Goal: Subscribe to service/newsletter

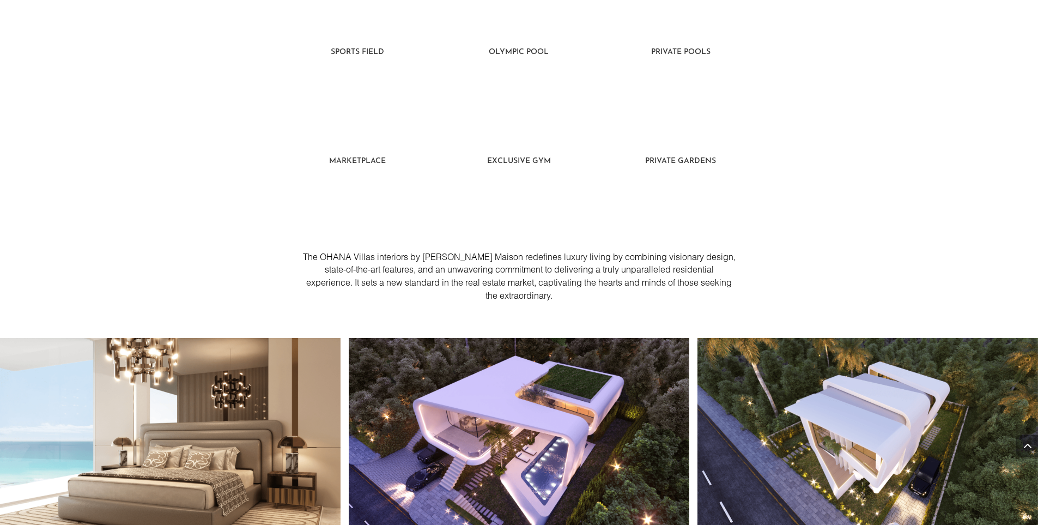
scroll to position [736, 0]
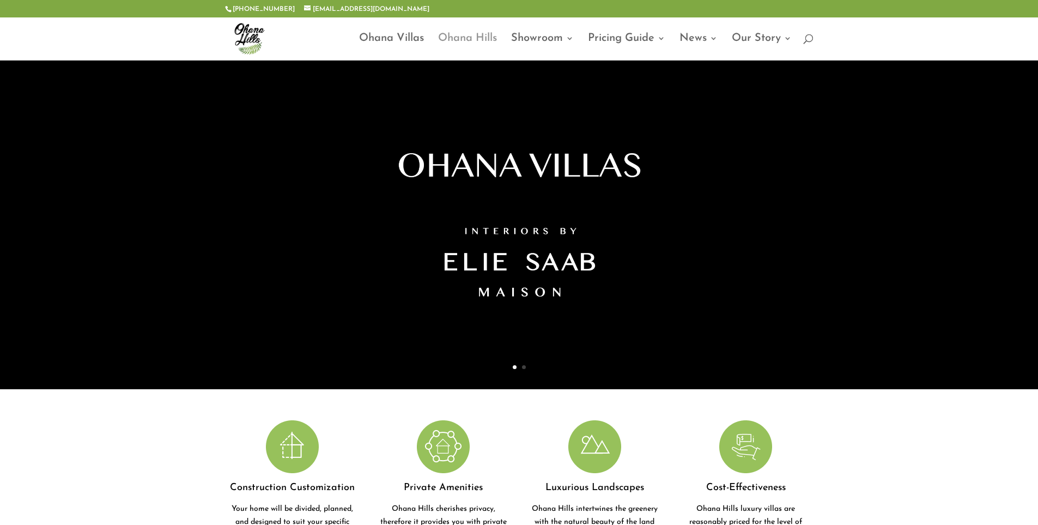
click at [491, 38] on link "Ohana Hills" at bounding box center [467, 47] width 59 height 26
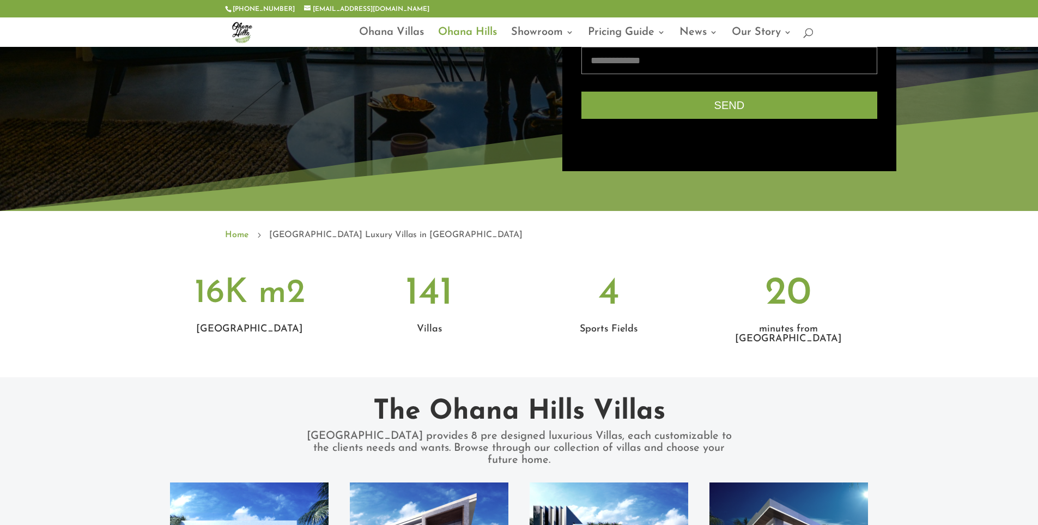
scroll to position [402, 0]
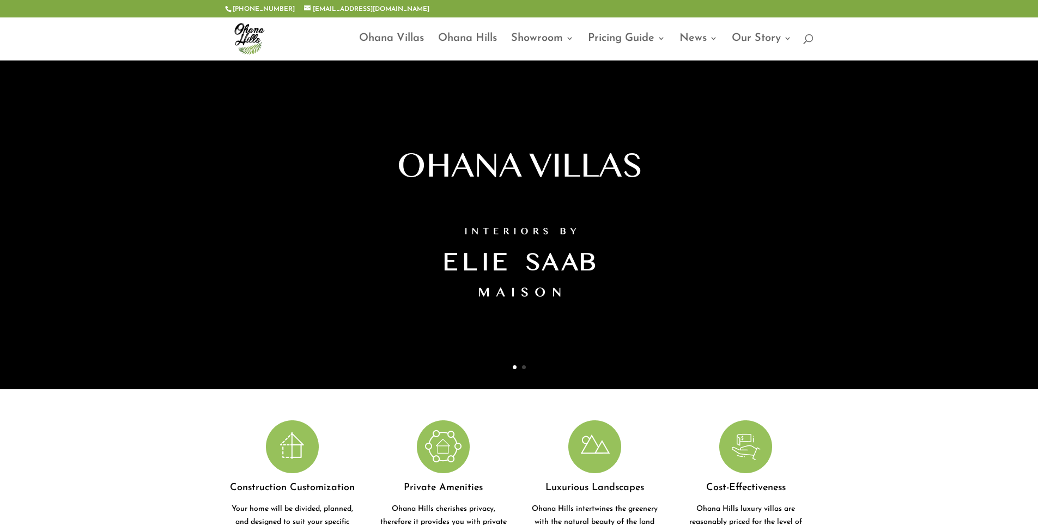
click at [581, 109] on link "Virtual Tour" at bounding box center [576, 105] width 109 height 22
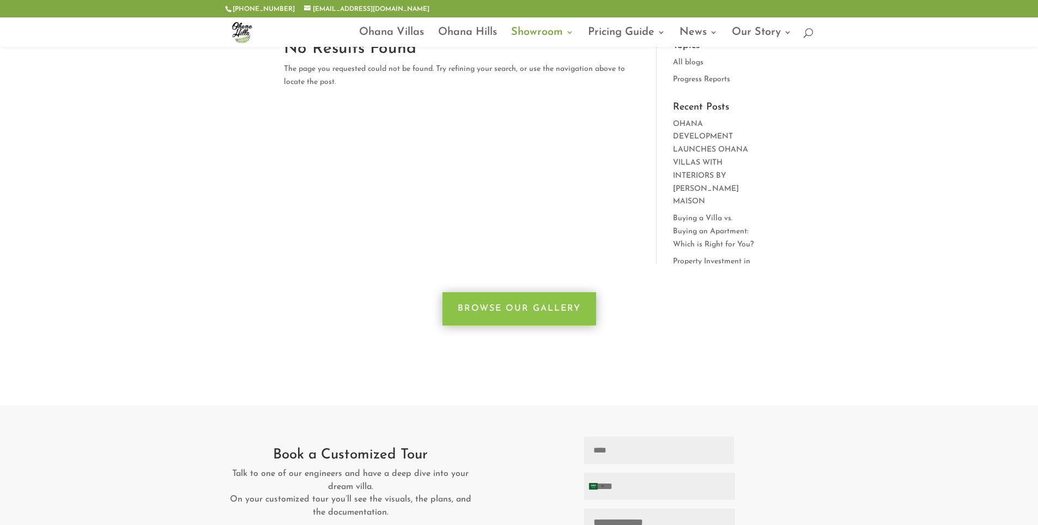
scroll to position [273, 0]
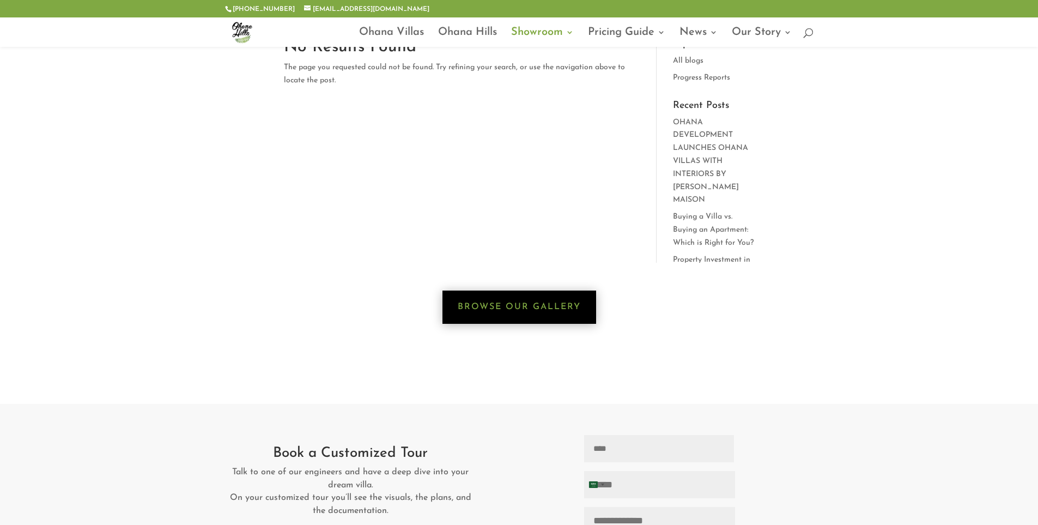
click at [573, 311] on link "Browse Our Gallery" at bounding box center [520, 307] width 154 height 33
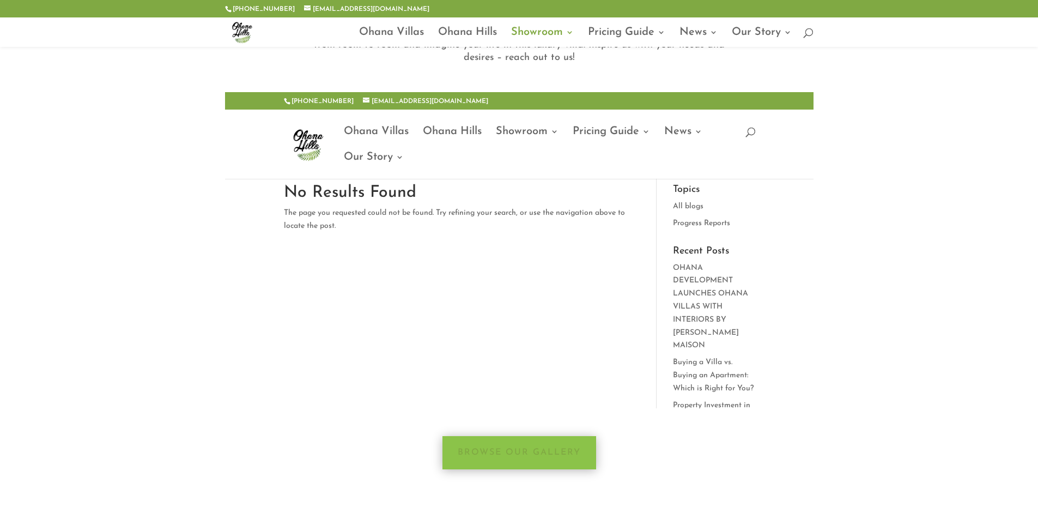
scroll to position [109, 0]
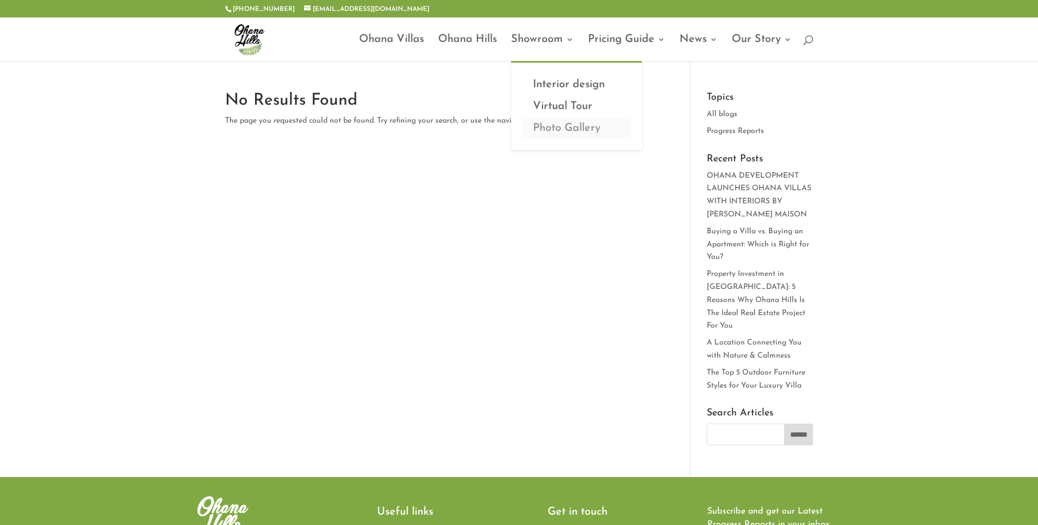
click at [584, 132] on link "Photo Gallery" at bounding box center [576, 128] width 109 height 22
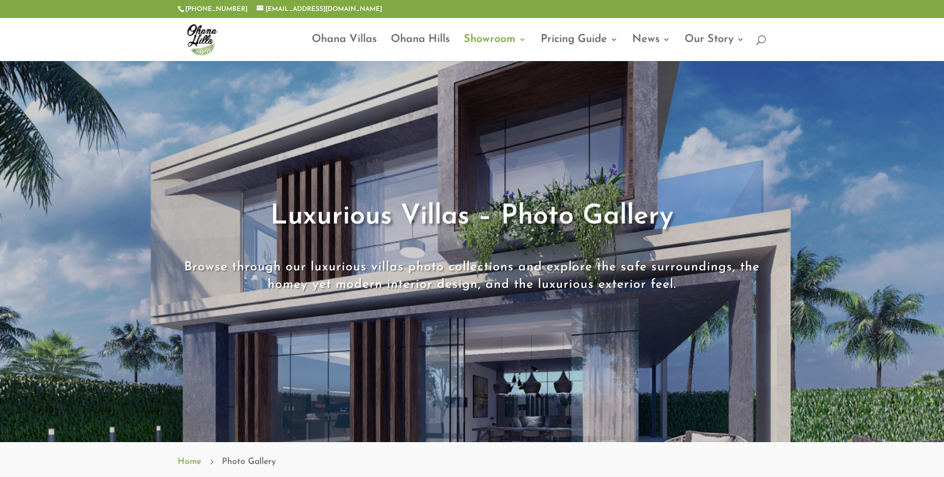
click at [409, 176] on span at bounding box center [472, 251] width 944 height 381
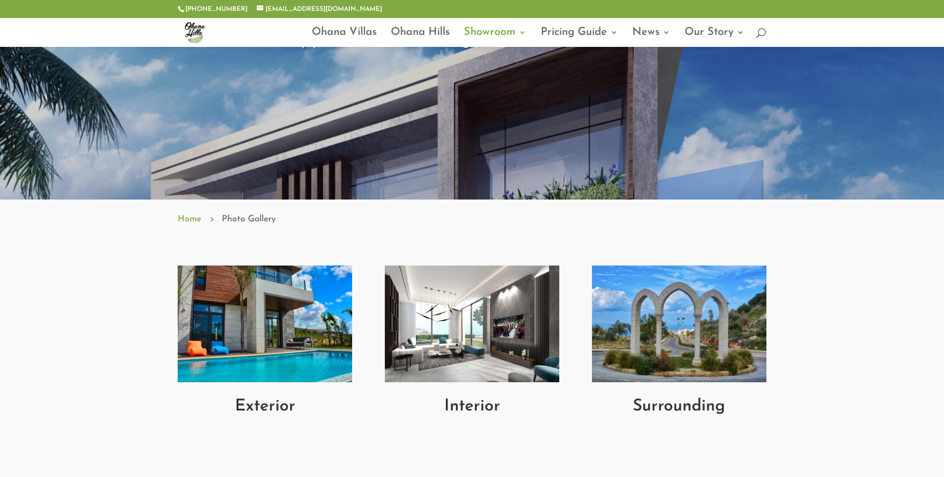
scroll to position [247, 0]
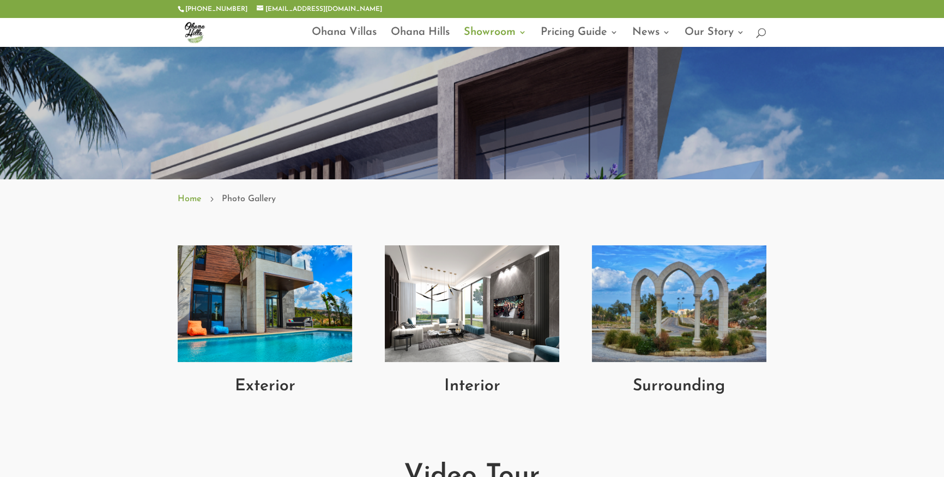
click at [288, 382] on h2 "Exterior" at bounding box center [265, 389] width 174 height 22
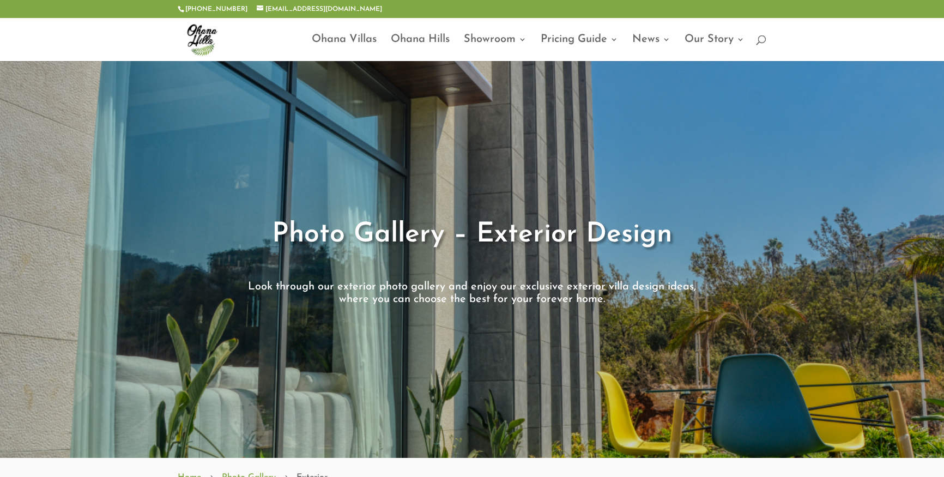
click at [428, 156] on span at bounding box center [472, 259] width 944 height 398
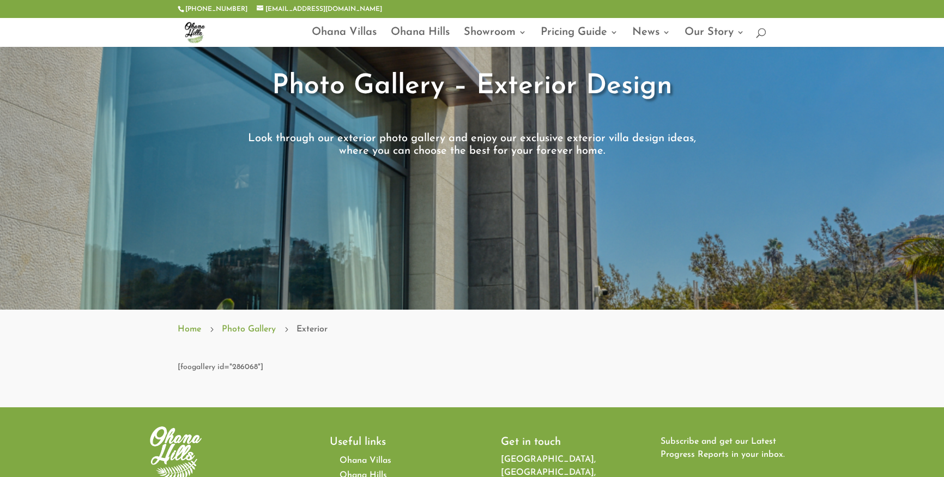
scroll to position [396, 0]
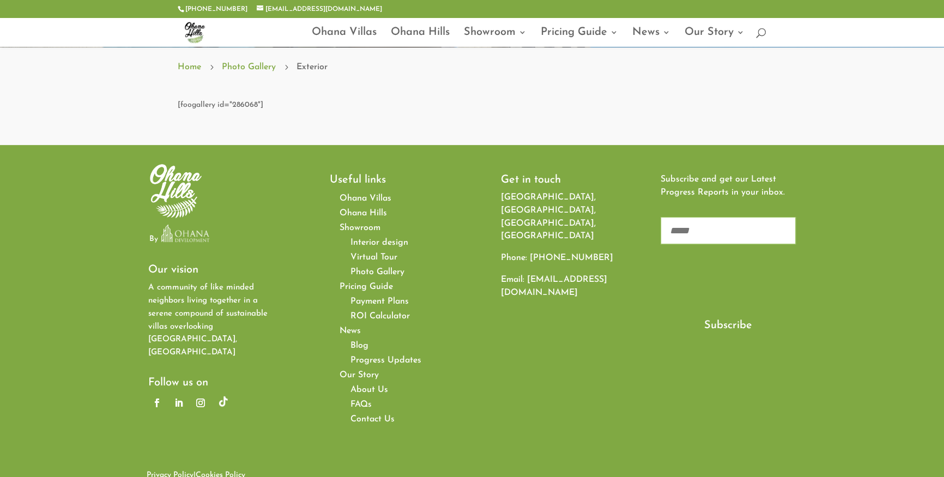
click at [680, 327] on button "Subscribe" at bounding box center [728, 325] width 135 height 25
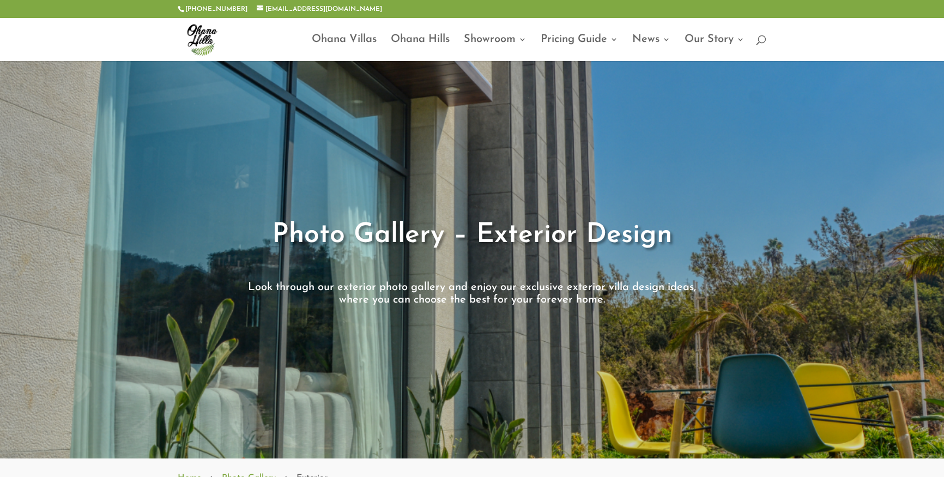
click at [477, 198] on span at bounding box center [472, 260] width 944 height 398
click at [498, 123] on span at bounding box center [472, 259] width 944 height 398
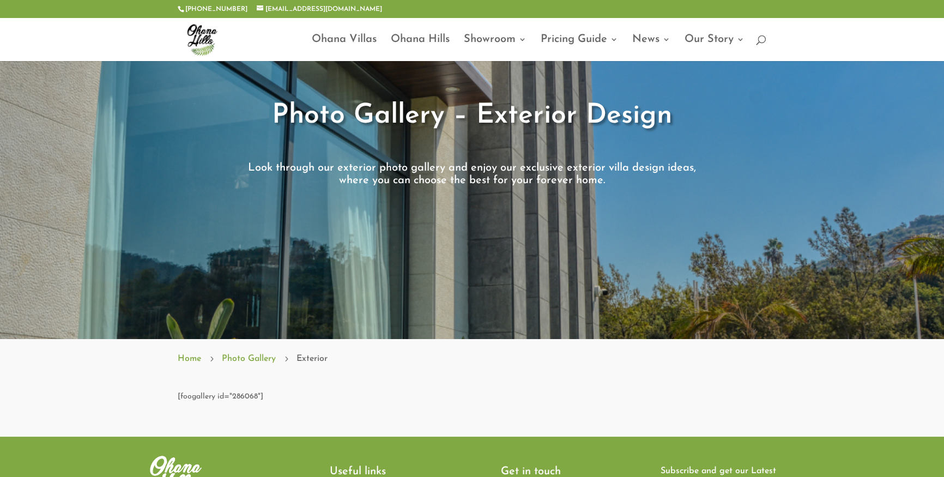
scroll to position [297, 0]
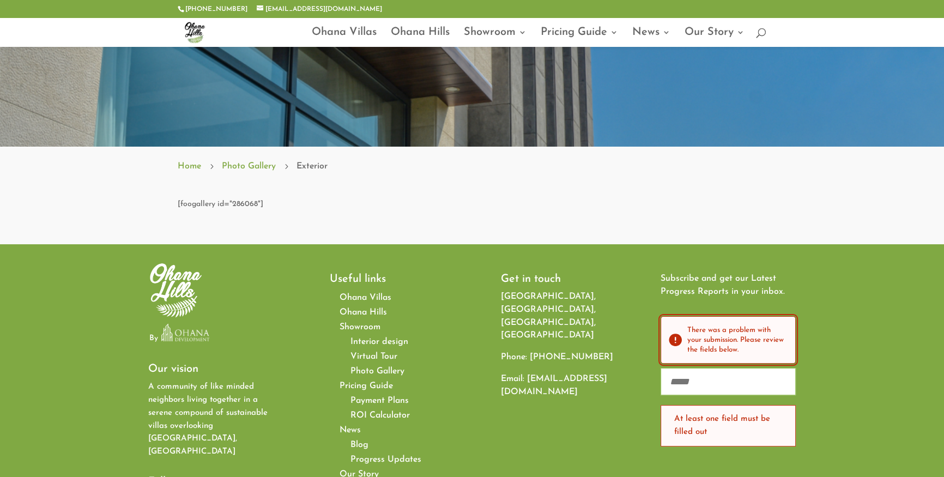
click at [709, 338] on h2 "There was a problem with your submission. Please review the fields below." at bounding box center [736, 339] width 99 height 29
drag, startPoint x: 708, startPoint y: 394, endPoint x: 698, endPoint y: 375, distance: 21.7
click at [707, 390] on input "Email" at bounding box center [728, 381] width 135 height 27
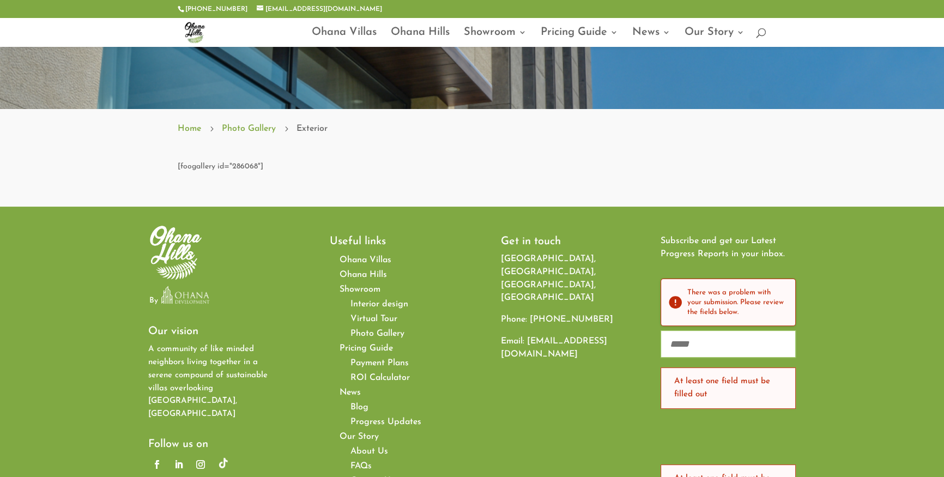
scroll to position [446, 0]
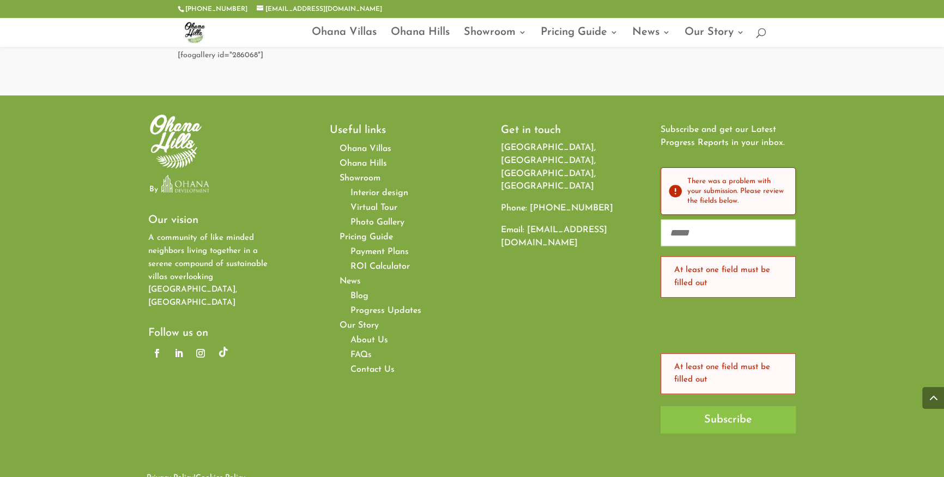
click at [674, 234] on input "Email" at bounding box center [728, 232] width 135 height 27
type input "*"
